Goal: Information Seeking & Learning: Learn about a topic

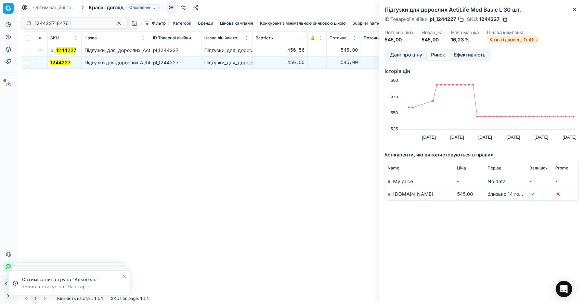
drag, startPoint x: 75, startPoint y: 22, endPoint x: 21, endPoint y: 19, distance: 54.1
click at [21, 19] on div "1244227184761 Фільтр Категорії [PERSON_NAME] кампанія Конкурент з мінімальною р…" at bounding box center [299, 159] width 567 height 289
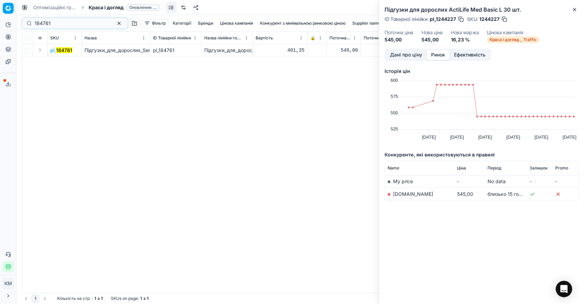
type input "184761"
click at [40, 49] on button "Expand" at bounding box center [40, 50] width 8 height 8
click at [62, 64] on mark "184761" at bounding box center [58, 63] width 16 height 6
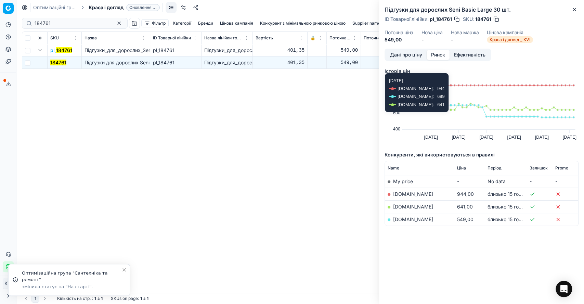
click at [412, 51] on button "Дані про ціну" at bounding box center [405, 55] width 41 height 10
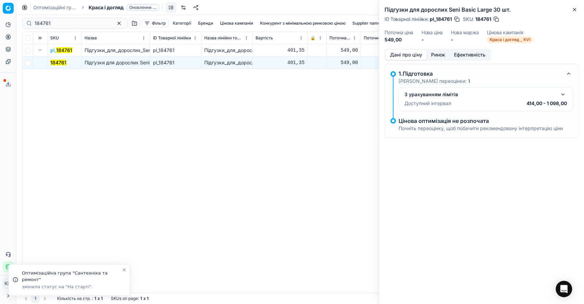
click at [563, 92] on button "button" at bounding box center [562, 94] width 8 height 8
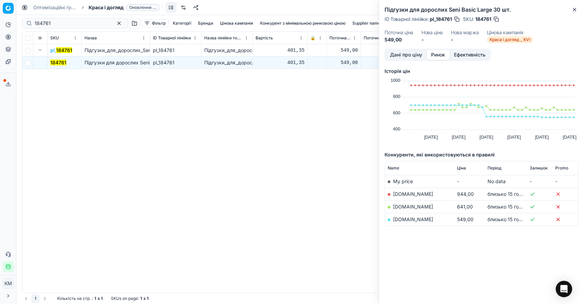
click at [438, 55] on button "Ринок" at bounding box center [437, 55] width 23 height 10
click at [62, 61] on mark "184761" at bounding box center [58, 63] width 16 height 6
click at [462, 52] on button "Ефективність" at bounding box center [469, 55] width 40 height 10
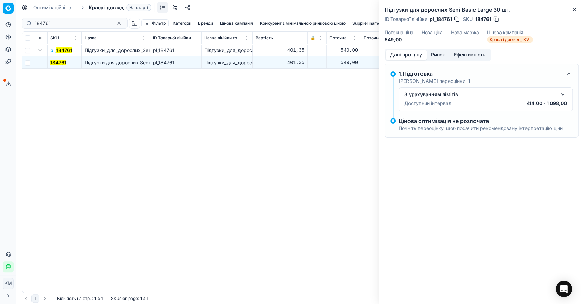
click at [406, 57] on button "Дані про ціну" at bounding box center [405, 55] width 41 height 10
